Goal: Check status

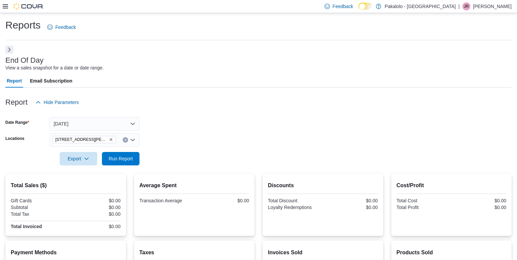
drag, startPoint x: 0, startPoint y: 0, endPoint x: 231, endPoint y: 129, distance: 264.7
click at [241, 115] on div at bounding box center [258, 113] width 506 height 8
click at [128, 158] on span "Run Report" at bounding box center [121, 158] width 24 height 7
drag, startPoint x: 101, startPoint y: 227, endPoint x: 122, endPoint y: 227, distance: 21.1
click at [122, 227] on div "Total Sales ($) Gift Cards $0.00 Subtotal $89.77 Total Tax $11.67 Total Invoice…" at bounding box center [65, 204] width 121 height 62
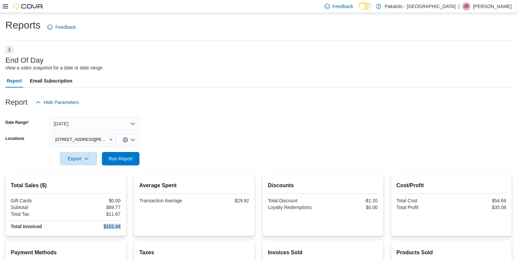
copy div "$101.44"
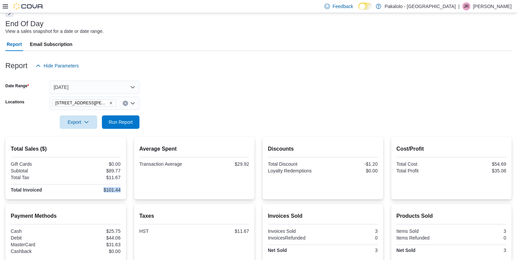
scroll to position [50, 0]
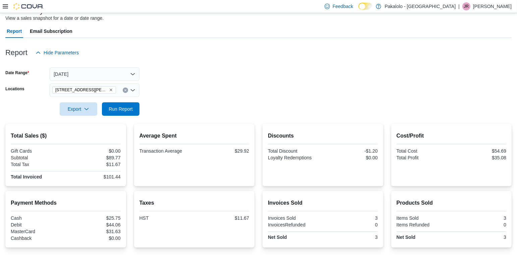
click at [263, 95] on form "Date Range [DATE] Locations [STREET_ADDRESS][PERSON_NAME] Export Run Report" at bounding box center [258, 87] width 506 height 56
click at [132, 108] on span "Run Report" at bounding box center [121, 108] width 24 height 7
click at [267, 92] on form "Date Range [DATE] Locations [STREET_ADDRESS][PERSON_NAME] Export Run Report" at bounding box center [258, 87] width 506 height 56
click at [126, 107] on span "Run Report" at bounding box center [121, 108] width 24 height 7
click at [125, 110] on span "Run Report" at bounding box center [121, 109] width 24 height 7
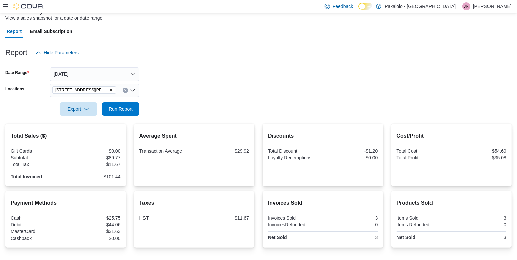
click at [319, 71] on form "Date Range [DATE] Locations [STREET_ADDRESS][PERSON_NAME] Export Run Report" at bounding box center [258, 87] width 506 height 56
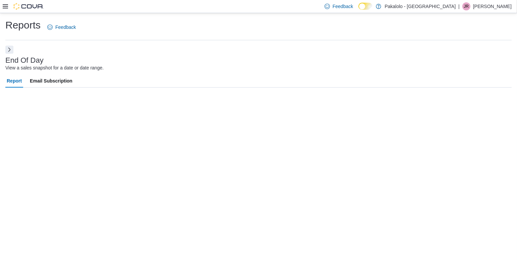
scroll to position [0, 0]
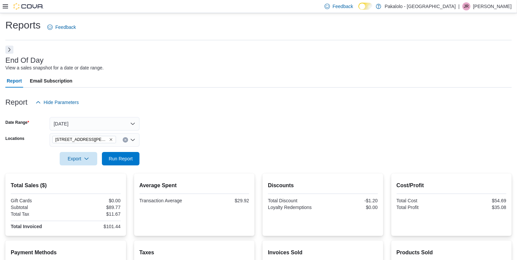
click at [177, 144] on form "Date Range [DATE] Locations [STREET_ADDRESS][PERSON_NAME] Export Run Report" at bounding box center [258, 137] width 506 height 56
click at [122, 163] on span "Run Report" at bounding box center [121, 158] width 30 height 13
